Goal: Information Seeking & Learning: Compare options

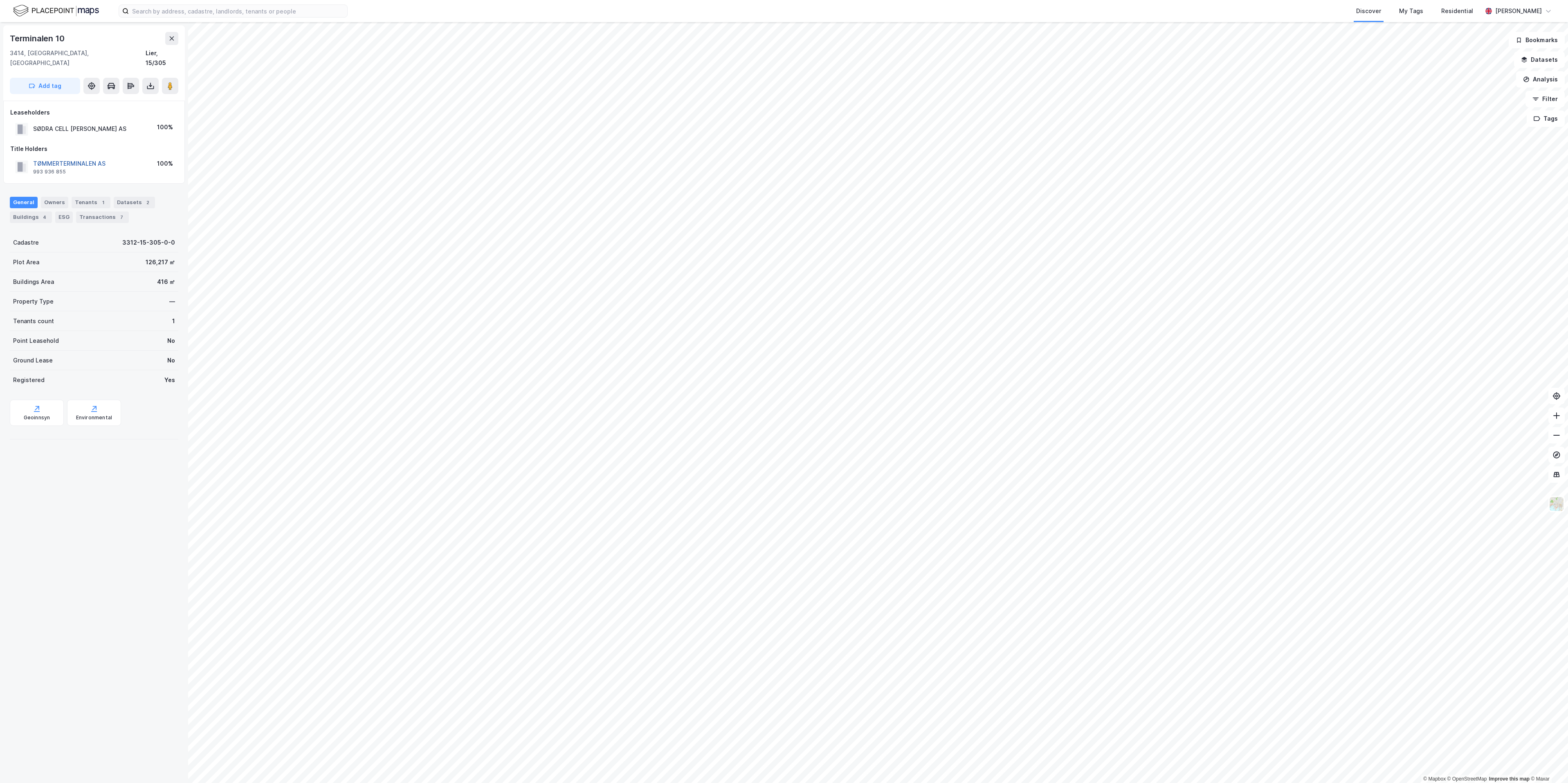
click at [0, 0] on button "TØMMERTERMINALEN AS" at bounding box center [0, 0] width 0 height 0
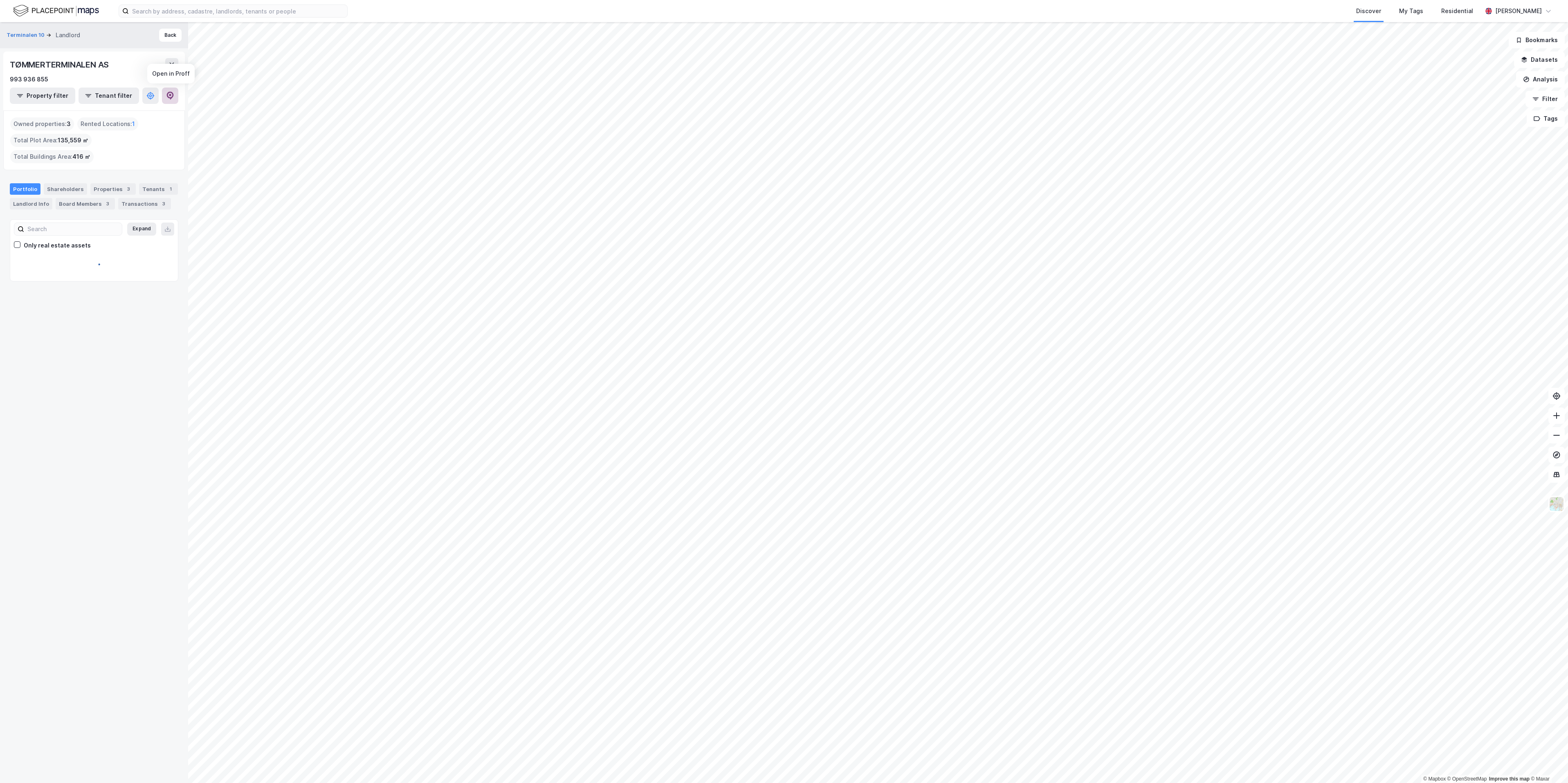
click at [174, 93] on icon at bounding box center [170, 96] width 8 height 8
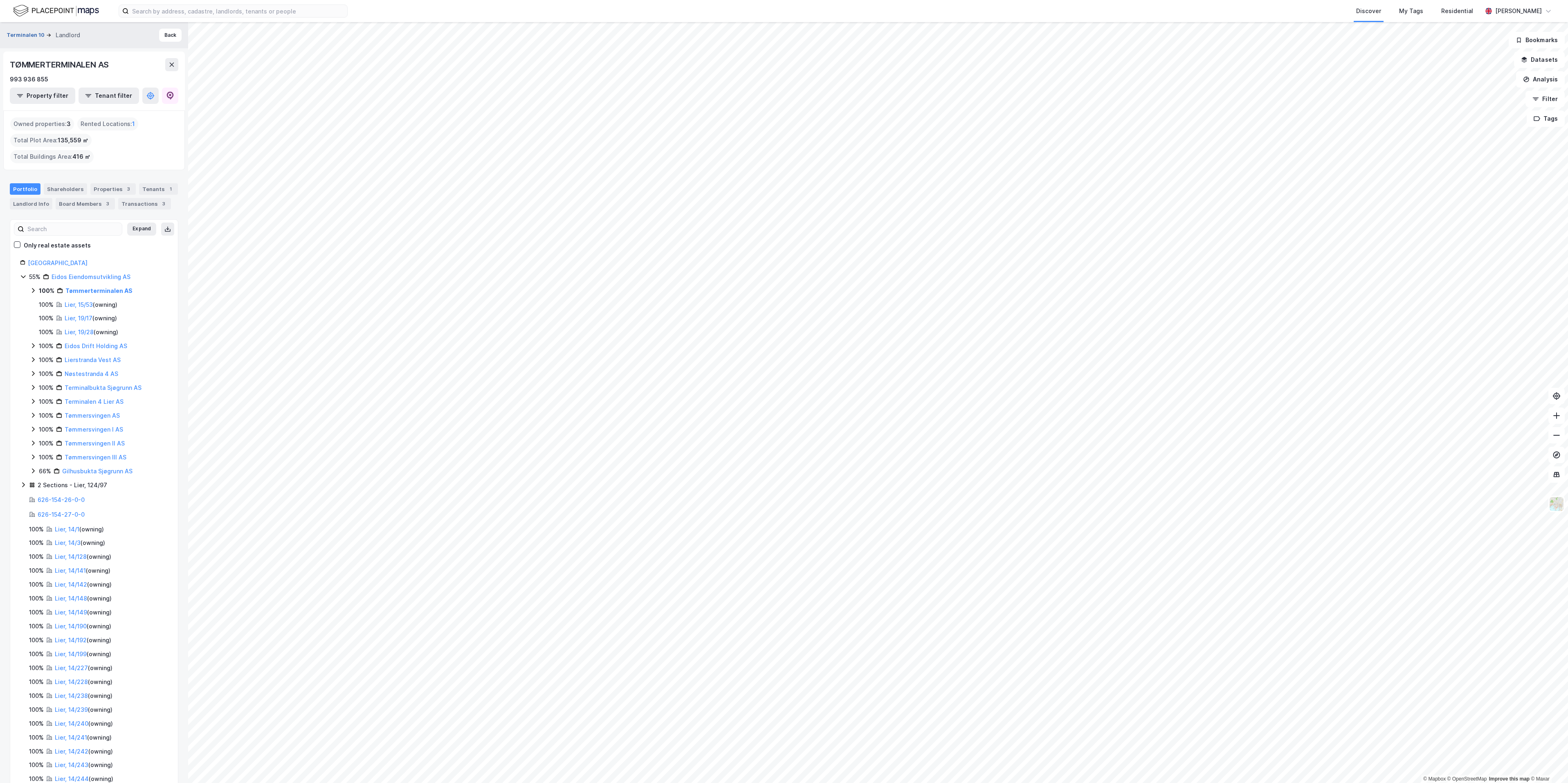
click at [26, 38] on button "Terminalen 10" at bounding box center [26, 35] width 40 height 8
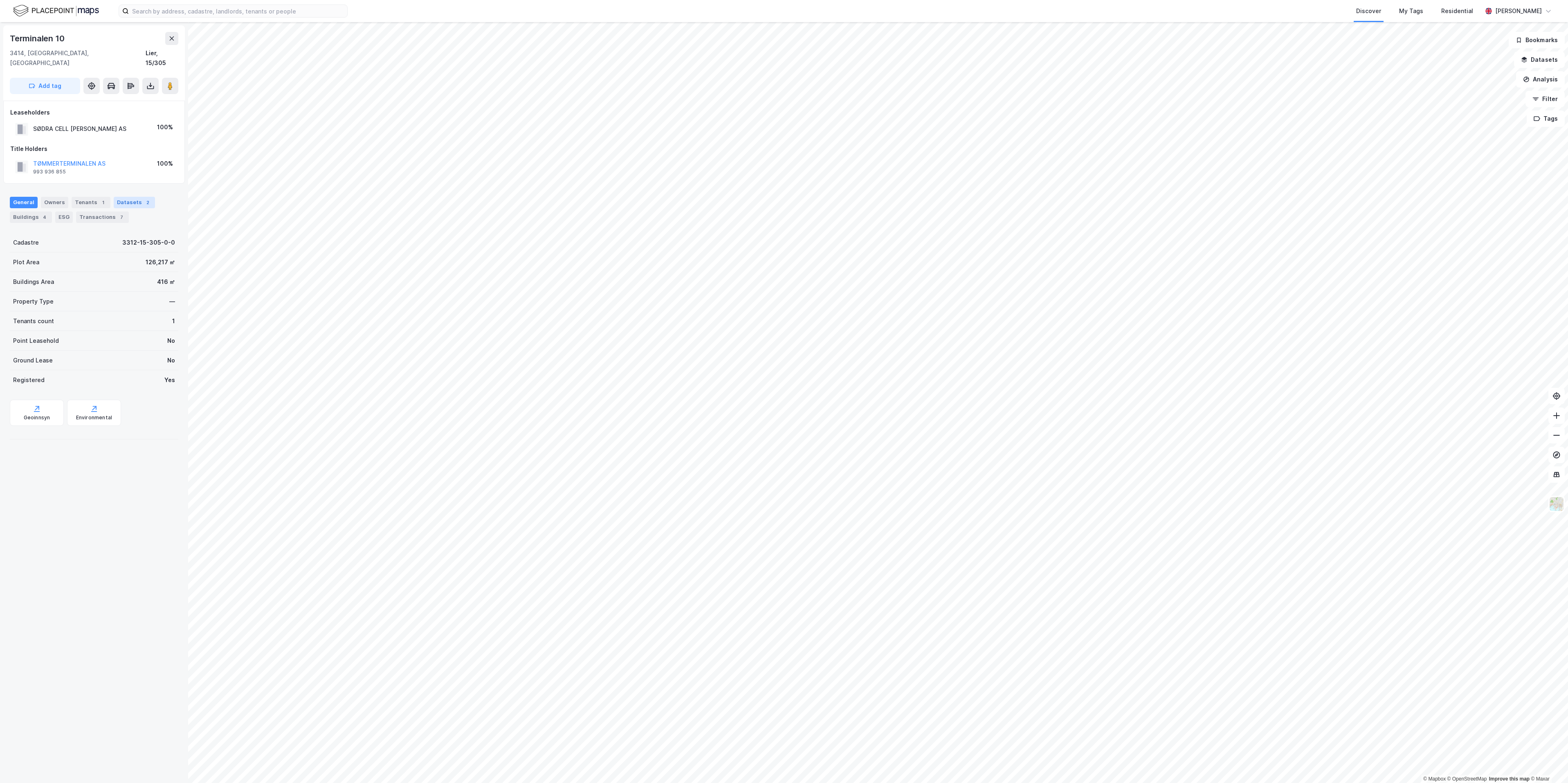
click at [124, 197] on div "Datasets 2" at bounding box center [135, 202] width 41 height 12
click at [21, 197] on div "General" at bounding box center [24, 202] width 28 height 12
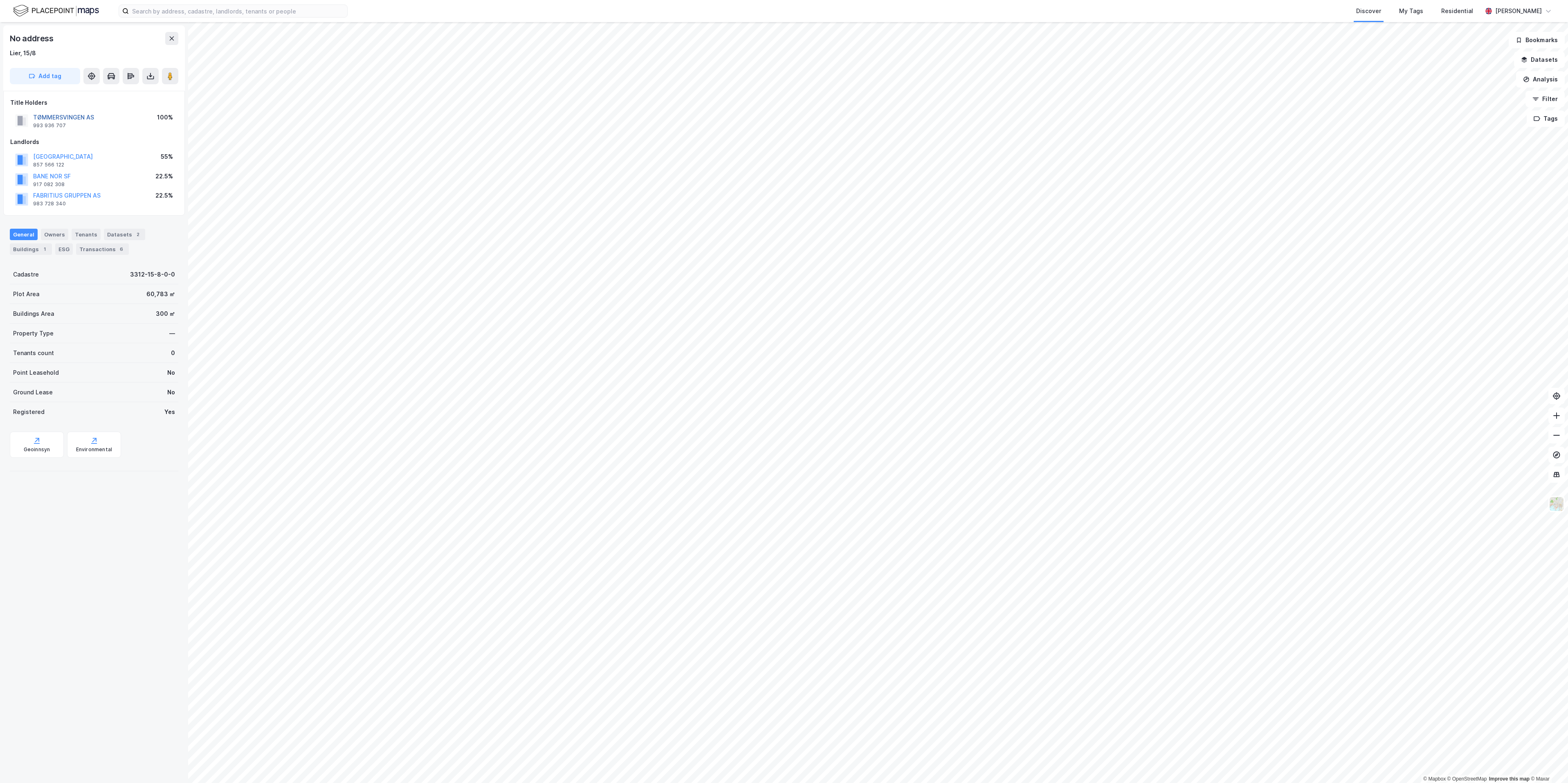
click at [0, 0] on button "TØMMERSVINGEN AS" at bounding box center [0, 0] width 0 height 0
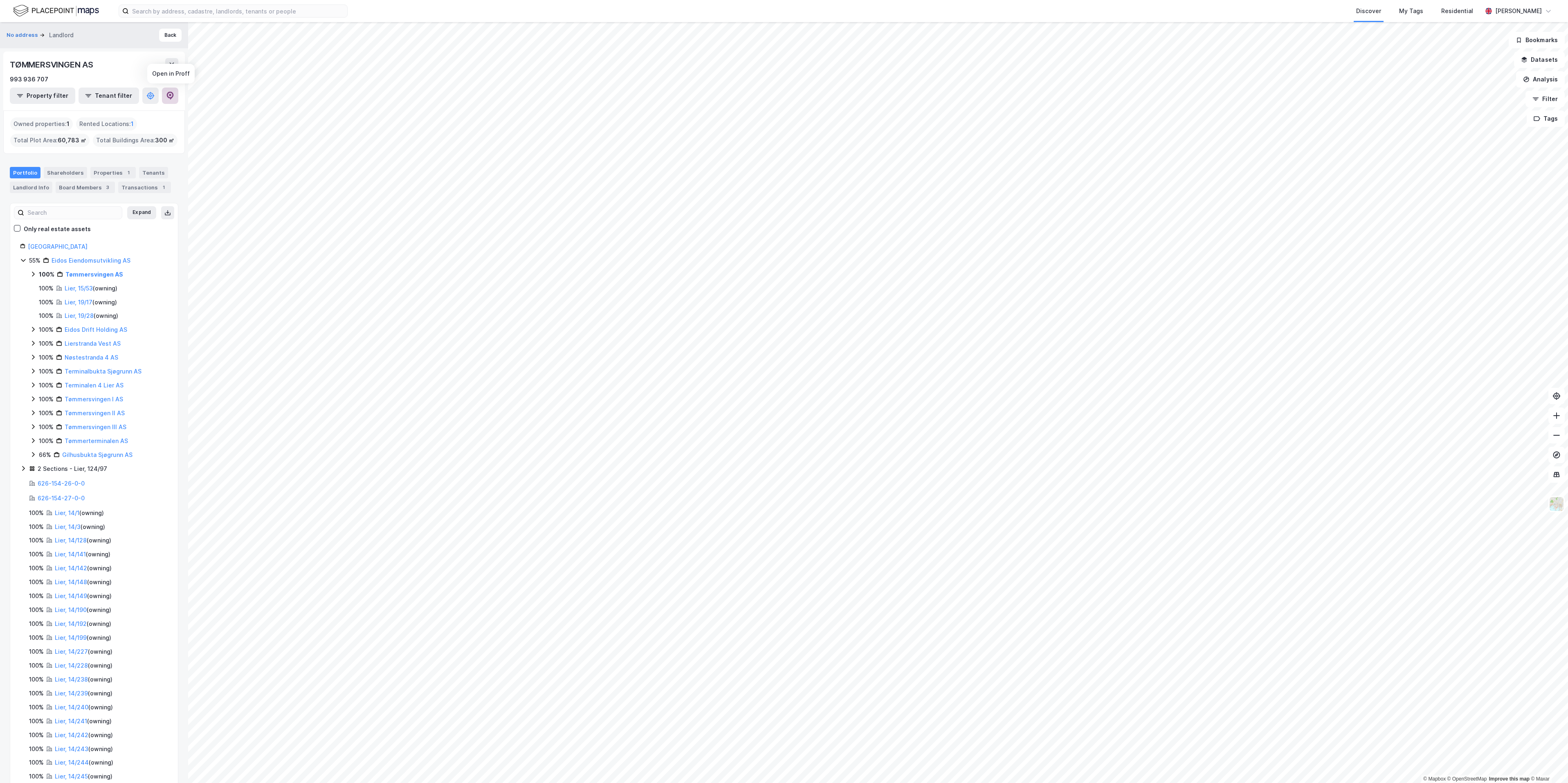
click at [173, 96] on icon at bounding box center [170, 96] width 7 height 8
